Goal: Task Accomplishment & Management: Manage account settings

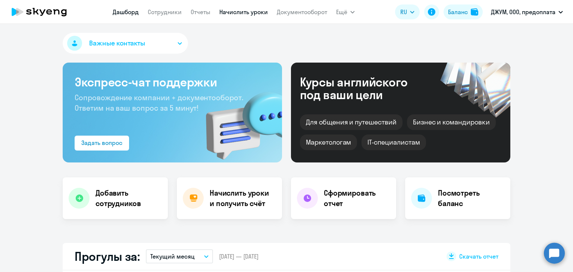
click at [230, 10] on link "Начислить уроки" at bounding box center [243, 11] width 49 height 7
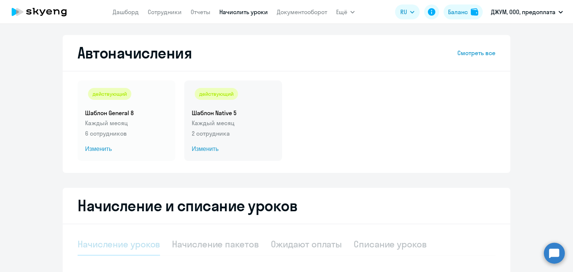
select select "10"
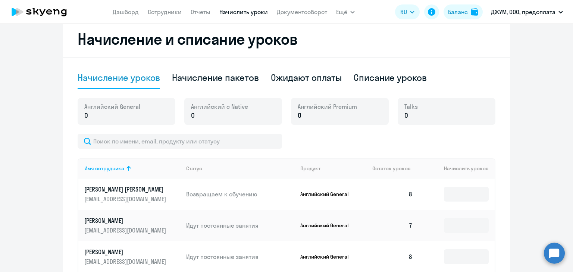
scroll to position [245, 0]
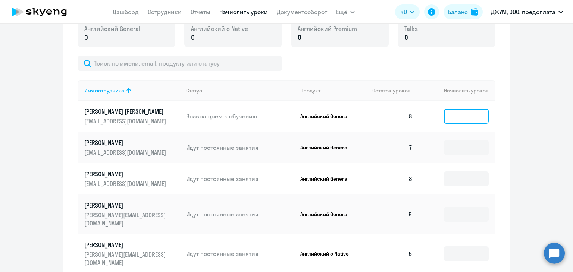
click at [470, 118] on input at bounding box center [466, 116] width 45 height 15
type input "8"
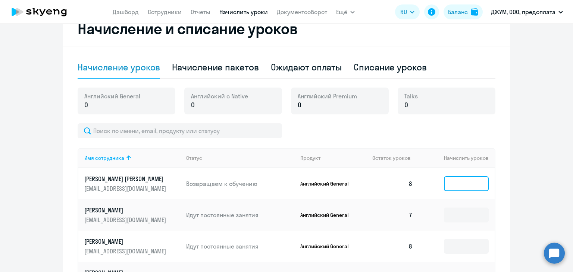
scroll to position [170, 0]
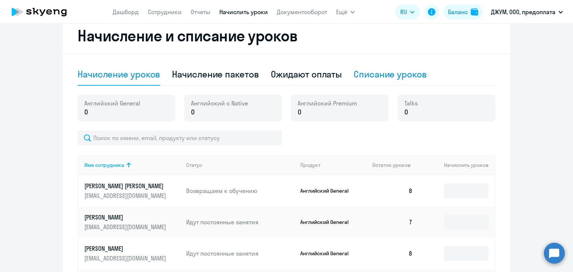
click at [361, 78] on div "Списание уроков" at bounding box center [390, 74] width 73 height 12
select select "10"
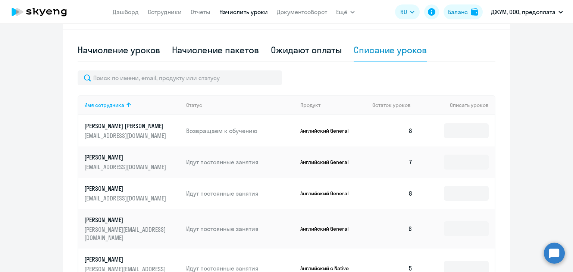
scroll to position [282, 0]
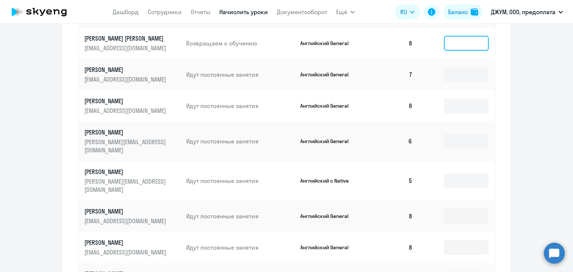
click at [465, 43] on input at bounding box center [466, 43] width 45 height 15
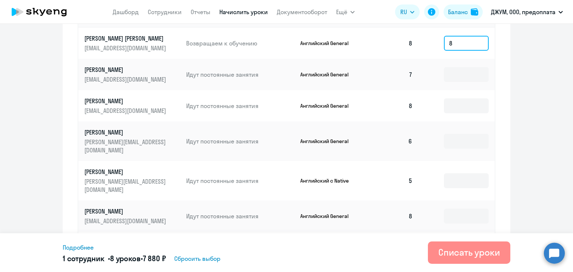
type input "8"
click at [455, 255] on div "Списать уроки" at bounding box center [469, 253] width 62 height 12
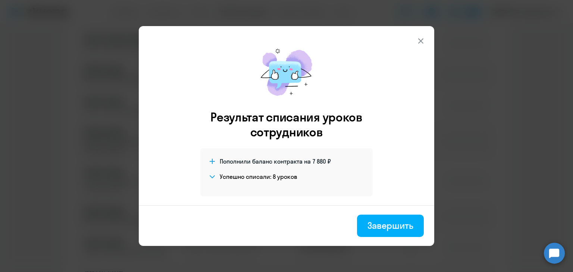
click at [421, 38] on icon at bounding box center [420, 41] width 9 height 9
